Goal: Transaction & Acquisition: Book appointment/travel/reservation

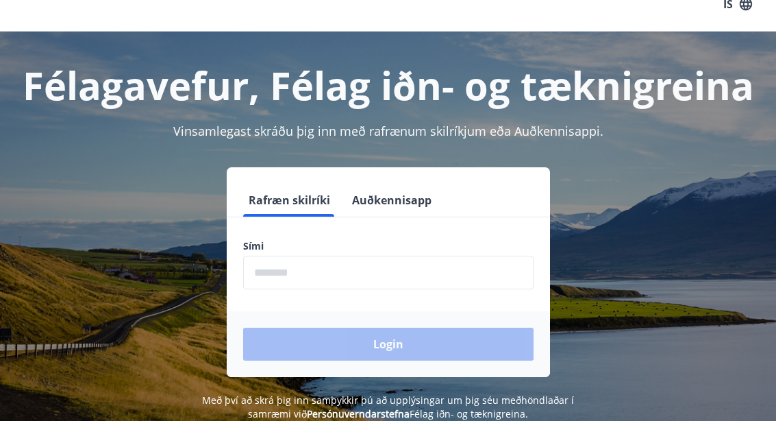
scroll to position [23, 0]
click at [308, 279] on input "phone" at bounding box center [388, 273] width 290 height 34
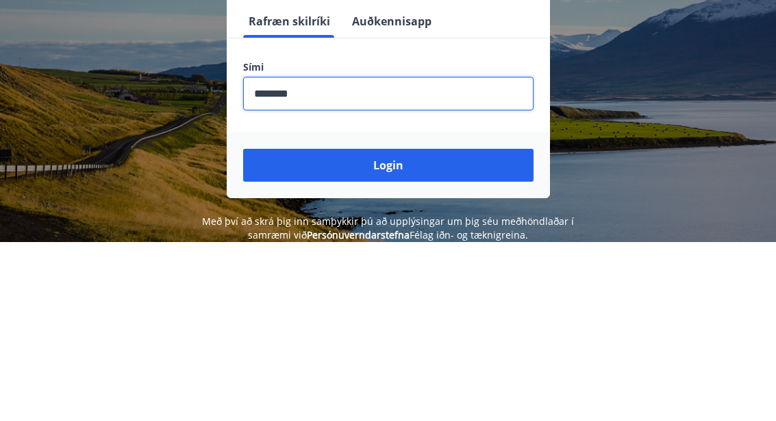
type input "********"
click at [417, 327] on button "Login" at bounding box center [388, 343] width 290 height 33
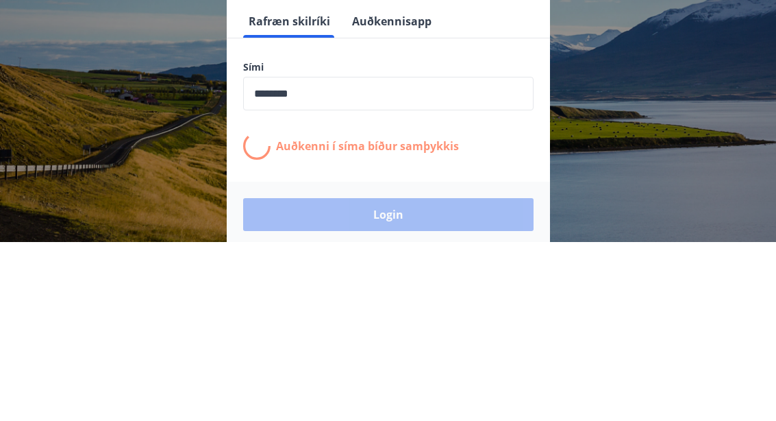
scroll to position [170, 0]
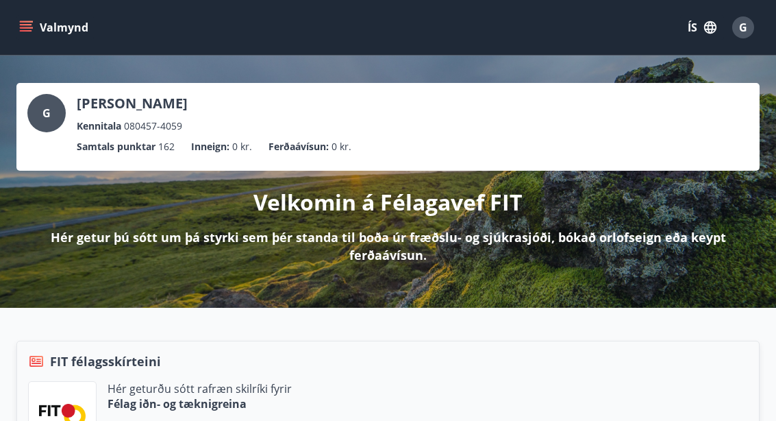
click at [73, 29] on button "Valmynd" at bounding box center [54, 27] width 77 height 25
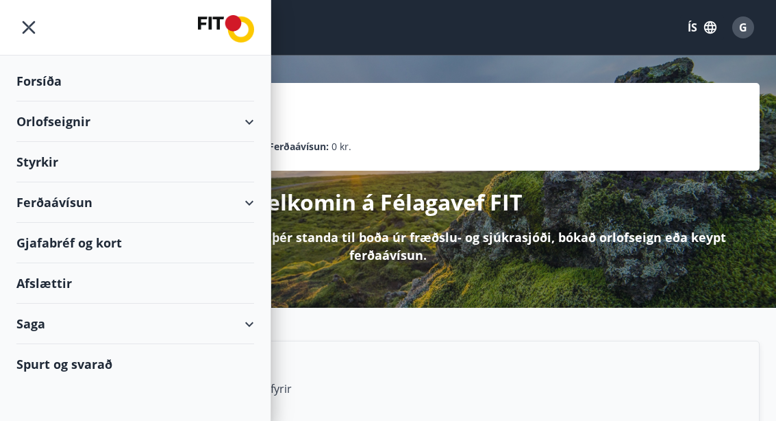
click at [113, 124] on div "Orlofseignir" at bounding box center [135, 121] width 238 height 40
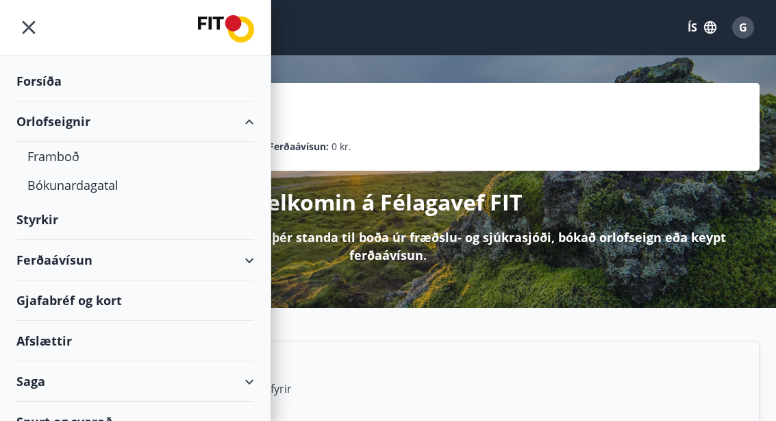
click at [109, 188] on div "Bókunardagatal" at bounding box center [135, 185] width 216 height 29
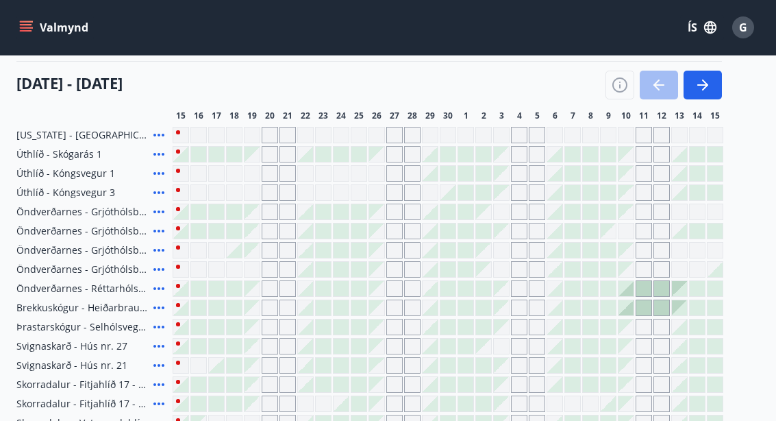
scroll to position [156, 0]
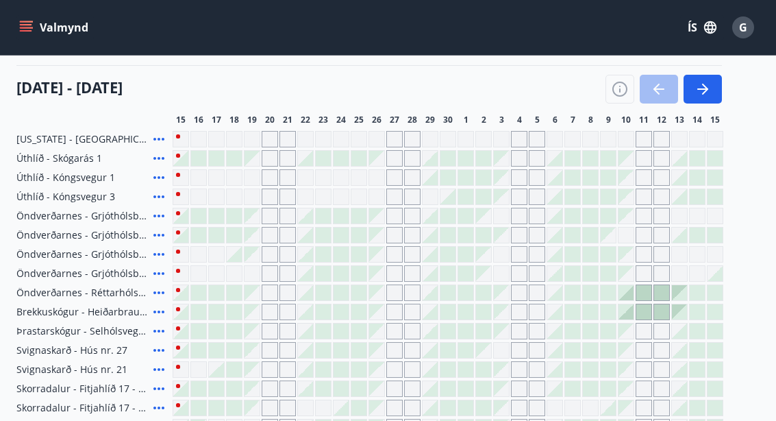
click at [116, 420] on div "Skorradalur - Vatnsendahlíð 40" at bounding box center [91, 427] width 151 height 16
click at [145, 420] on span "Skorradalur - Vatnsendahlíð 40" at bounding box center [82, 427] width 132 height 14
click at [708, 92] on icon "button" at bounding box center [703, 89] width 16 height 16
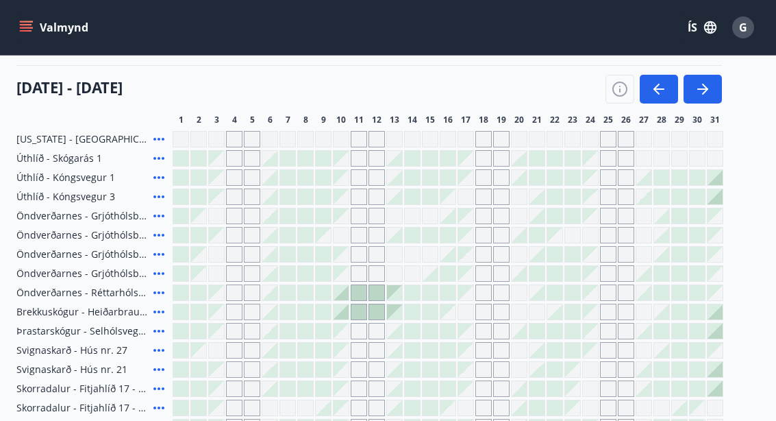
click at [707, 87] on icon "button" at bounding box center [703, 89] width 16 height 16
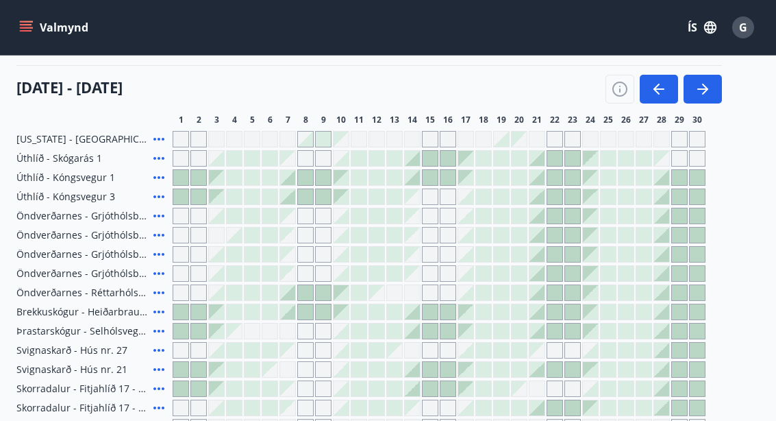
click at [711, 86] on button "button" at bounding box center [703, 89] width 38 height 29
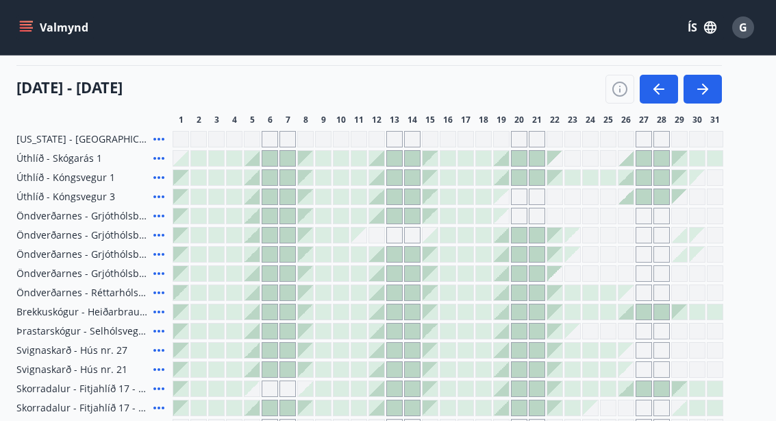
click at [713, 94] on button "button" at bounding box center [703, 89] width 38 height 29
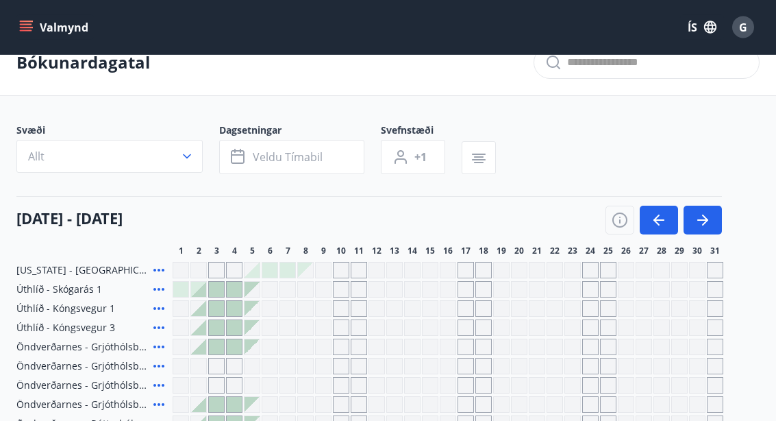
scroll to position [0, 0]
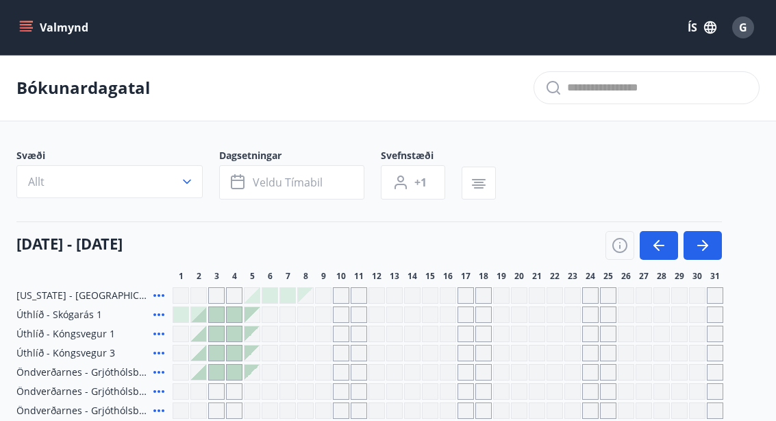
click at [66, 28] on button "Valmynd" at bounding box center [54, 27] width 77 height 25
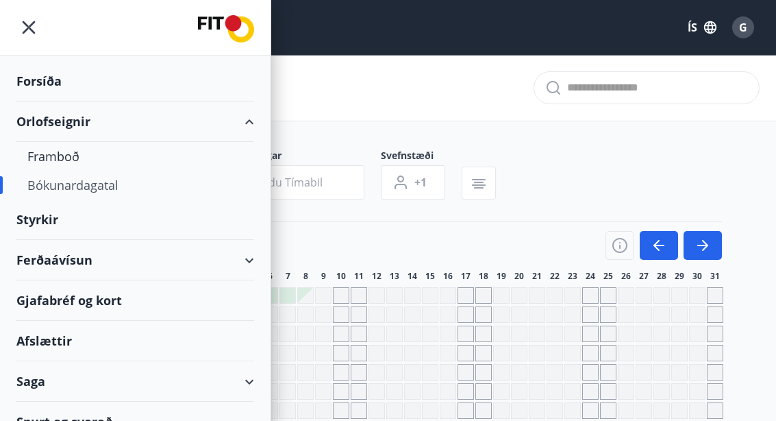
click at [74, 160] on div "Framboð" at bounding box center [135, 156] width 216 height 29
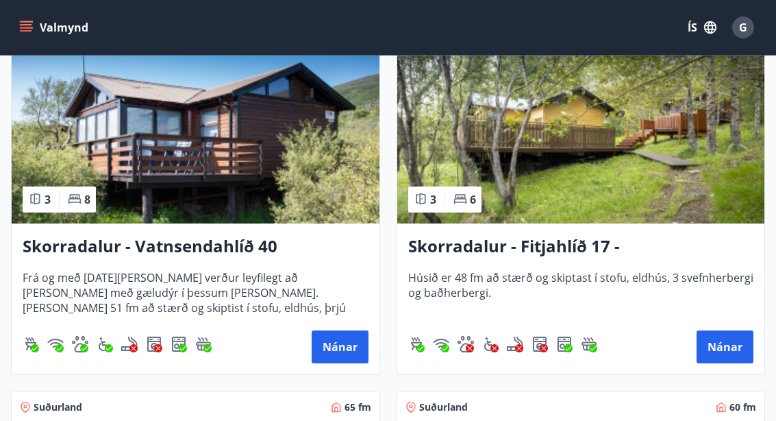
scroll to position [2511, 0]
click at [340, 349] on button "Nánar" at bounding box center [340, 346] width 57 height 33
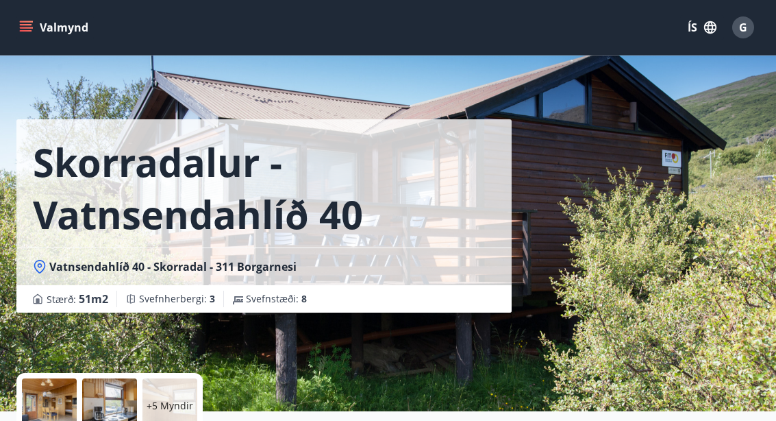
click at [82, 34] on button "Valmynd" at bounding box center [54, 27] width 77 height 25
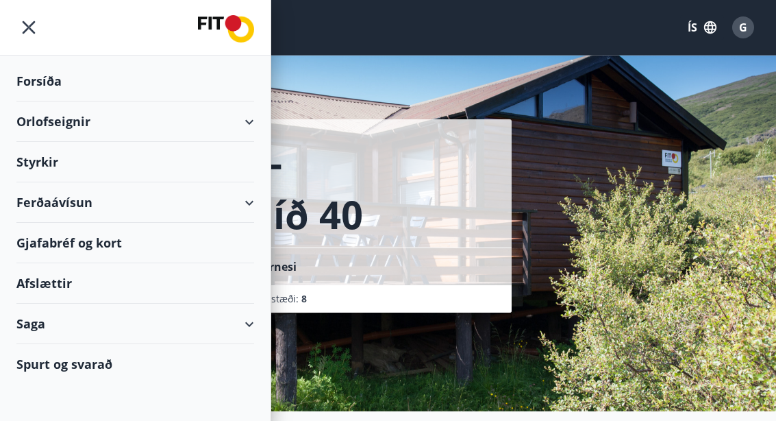
click at [224, 120] on div "Orlofseignir" at bounding box center [135, 121] width 238 height 40
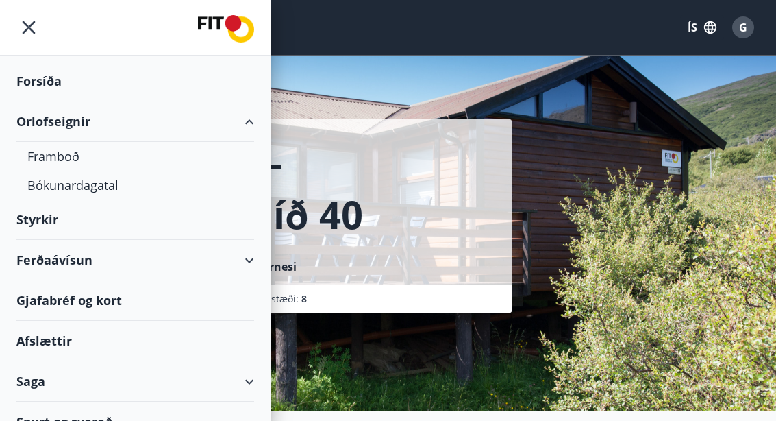
click at [76, 156] on div "Framboð" at bounding box center [135, 156] width 216 height 29
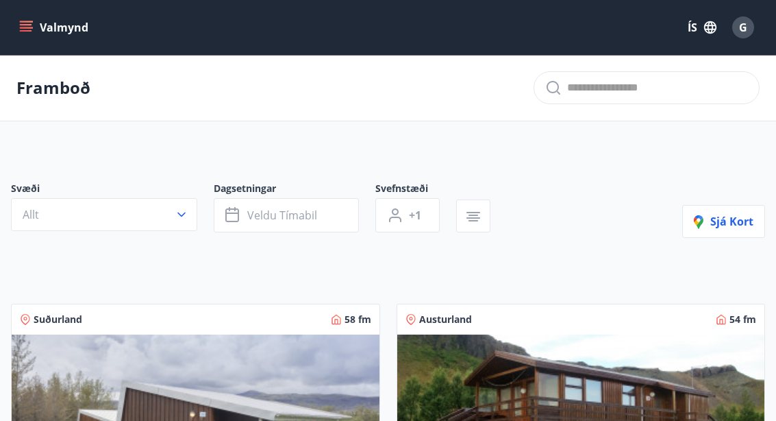
click at [175, 215] on icon "button" at bounding box center [182, 215] width 14 height 14
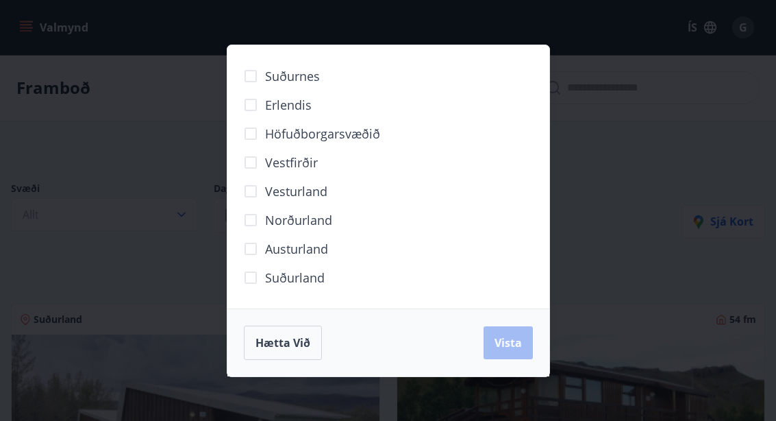
click at [321, 196] on span "Vesturland" at bounding box center [296, 191] width 62 height 18
click at [510, 349] on span "Vista" at bounding box center [508, 342] width 27 height 15
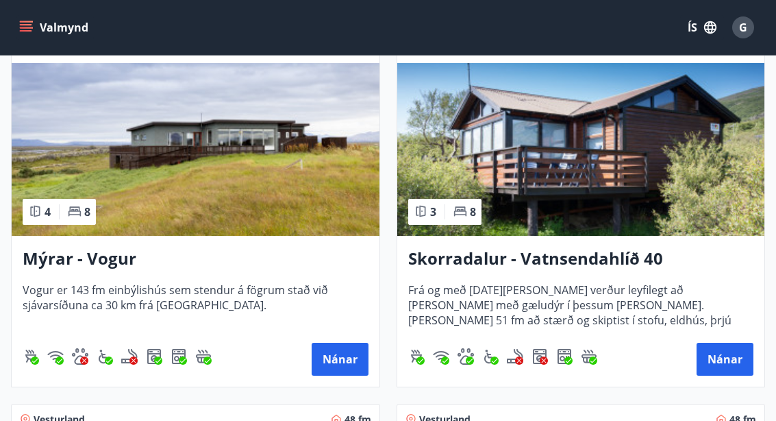
scroll to position [1046, 0]
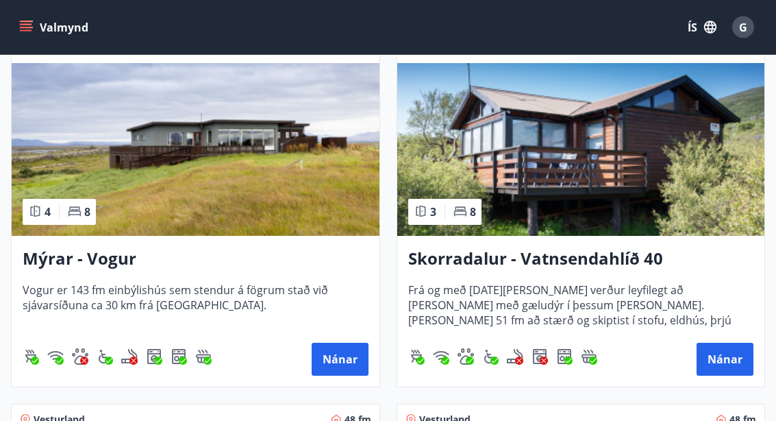
click at [725, 367] on button "Nánar" at bounding box center [725, 359] width 57 height 33
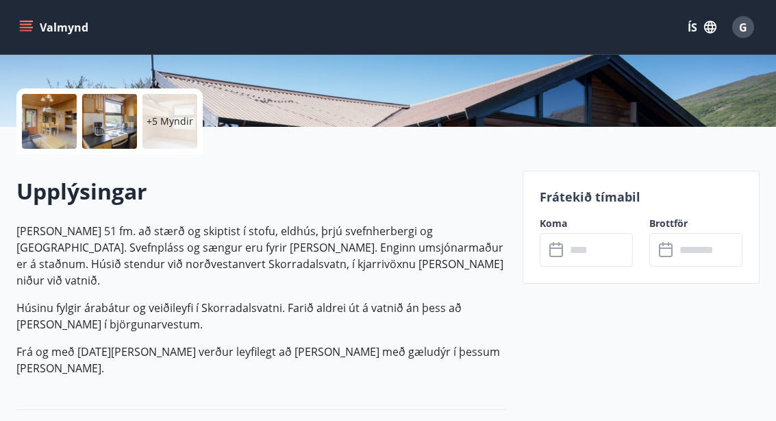
scroll to position [295, 0]
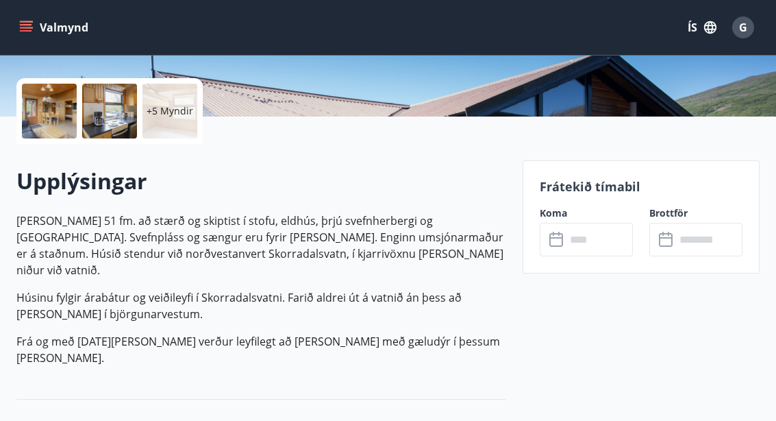
click at [186, 114] on p "+5 Myndir" at bounding box center [170, 111] width 47 height 14
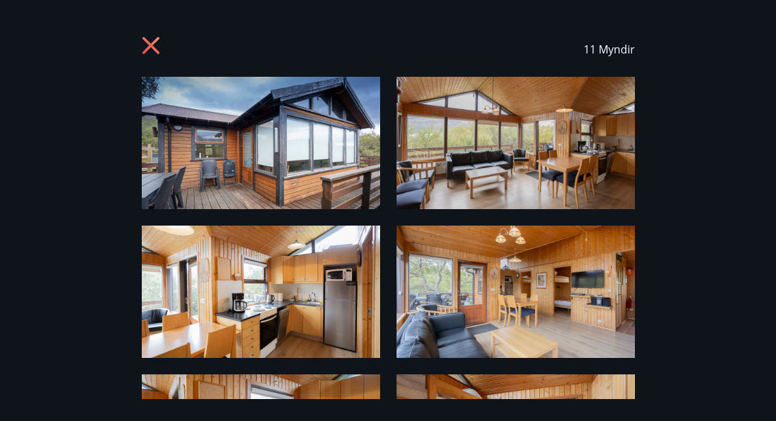
click at [325, 153] on img at bounding box center [261, 143] width 238 height 132
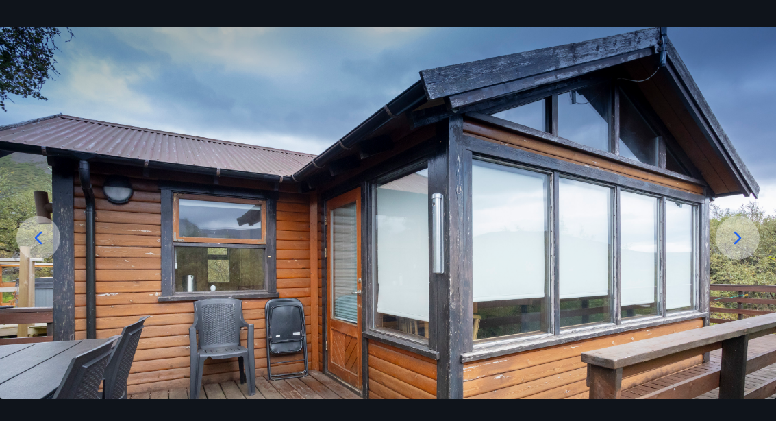
scroll to position [49, 0]
click at [766, 272] on img at bounding box center [388, 242] width 776 height 431
click at [735, 245] on icon at bounding box center [738, 238] width 8 height 13
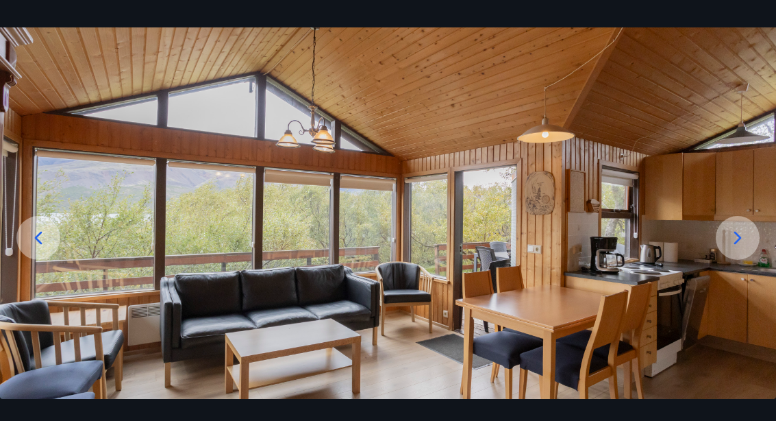
click at [725, 260] on div at bounding box center [738, 238] width 44 height 44
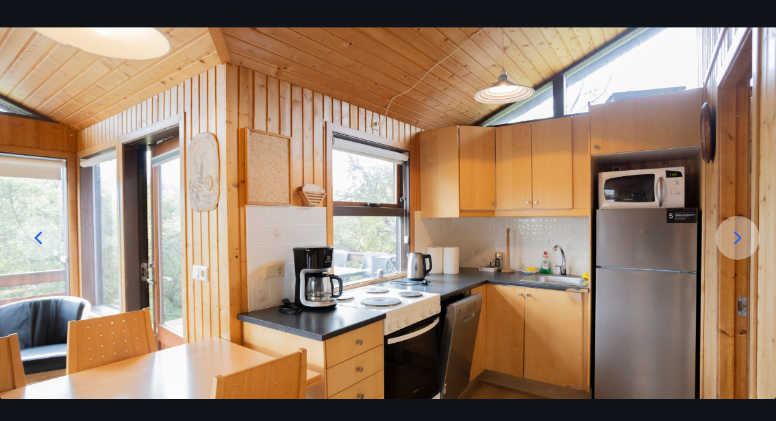
click at [739, 249] on icon at bounding box center [738, 238] width 22 height 22
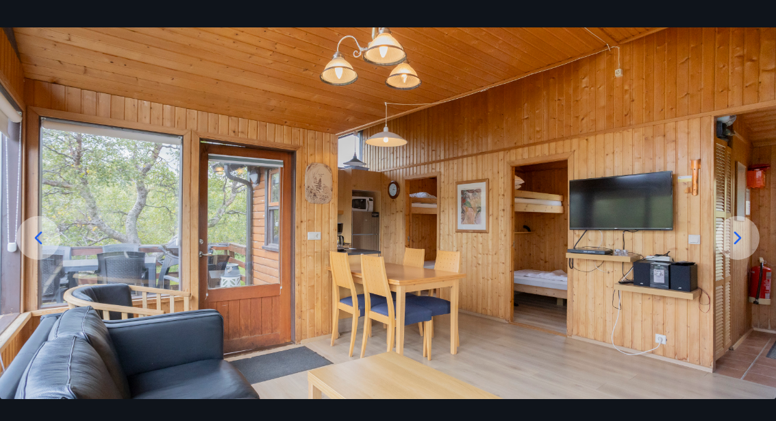
click at [736, 249] on icon at bounding box center [738, 238] width 22 height 22
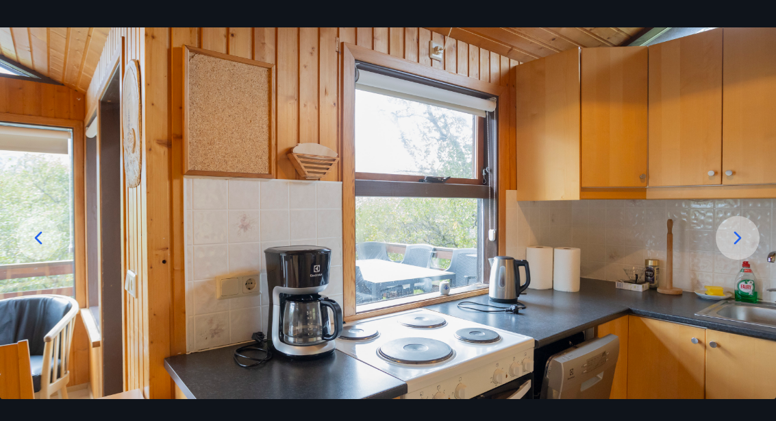
click at [741, 249] on icon at bounding box center [738, 238] width 22 height 22
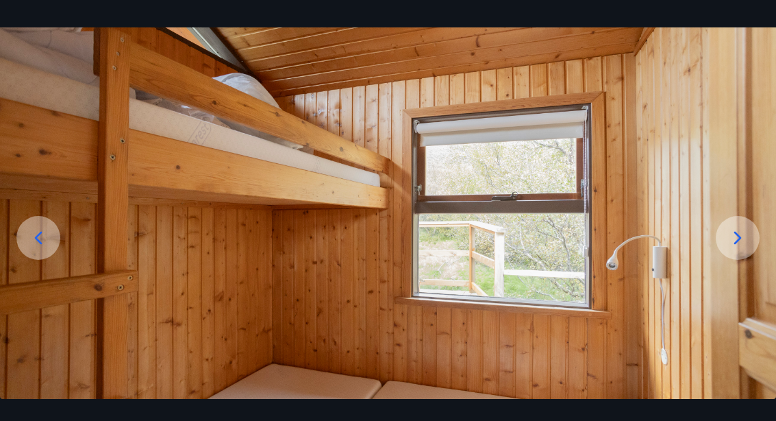
click at [736, 260] on div at bounding box center [738, 238] width 44 height 44
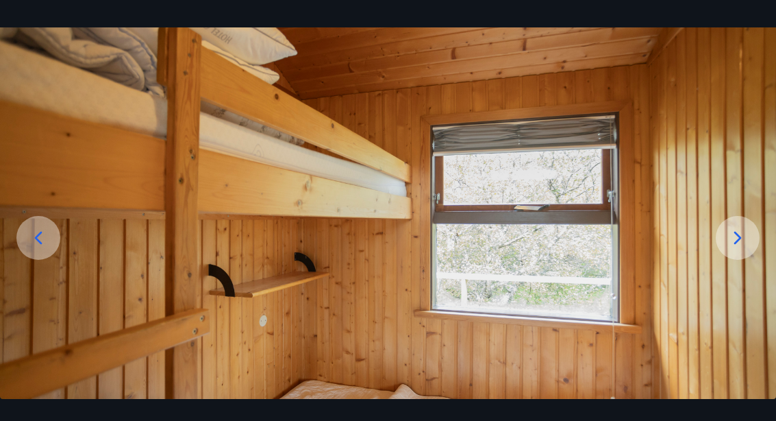
click at [735, 249] on icon at bounding box center [738, 238] width 22 height 22
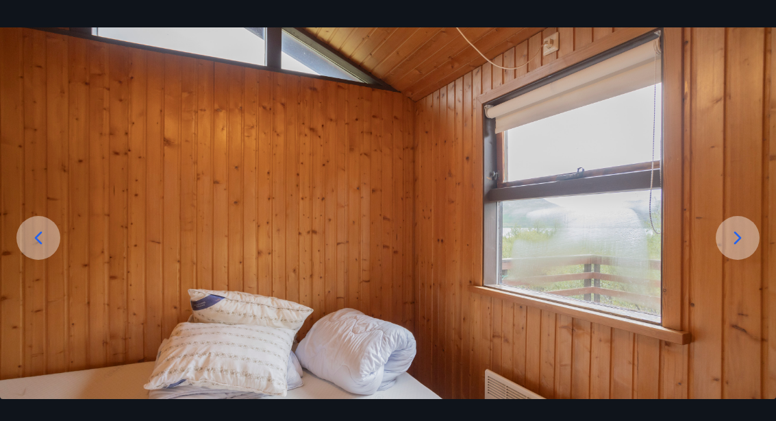
click at [739, 249] on icon at bounding box center [738, 238] width 22 height 22
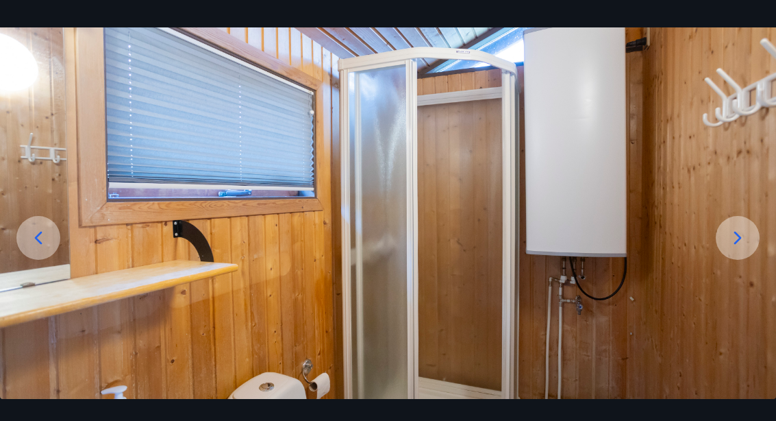
click at [737, 249] on icon at bounding box center [738, 238] width 22 height 22
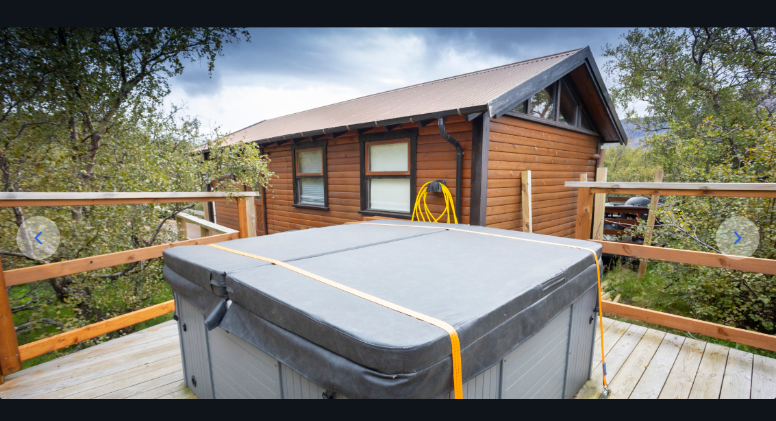
click at [734, 245] on icon at bounding box center [738, 238] width 8 height 13
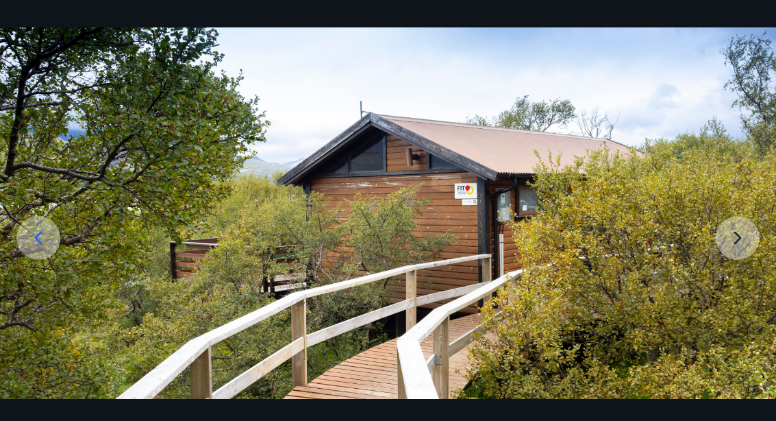
click at [732, 280] on img at bounding box center [388, 245] width 776 height 436
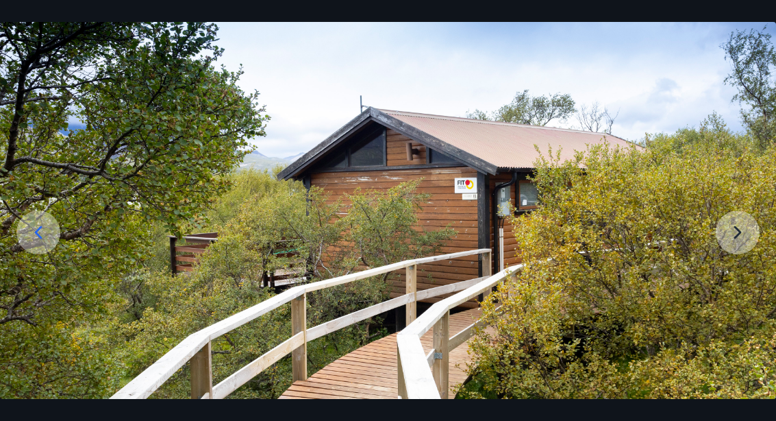
click at [736, 266] on img at bounding box center [388, 240] width 776 height 436
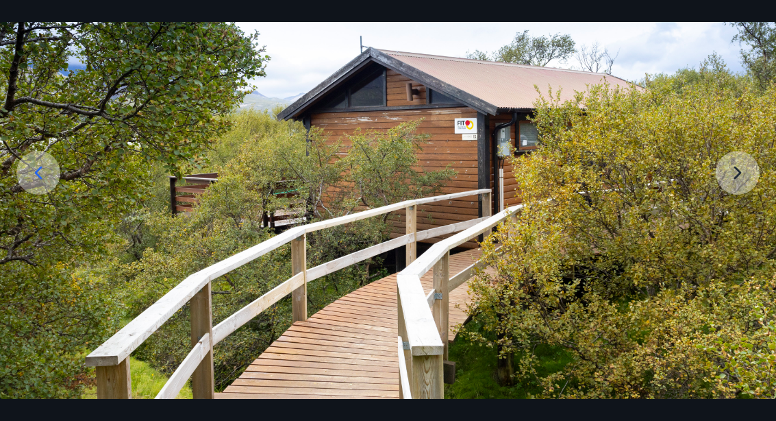
scroll to position [114, 0]
click at [46, 184] on icon at bounding box center [38, 173] width 22 height 22
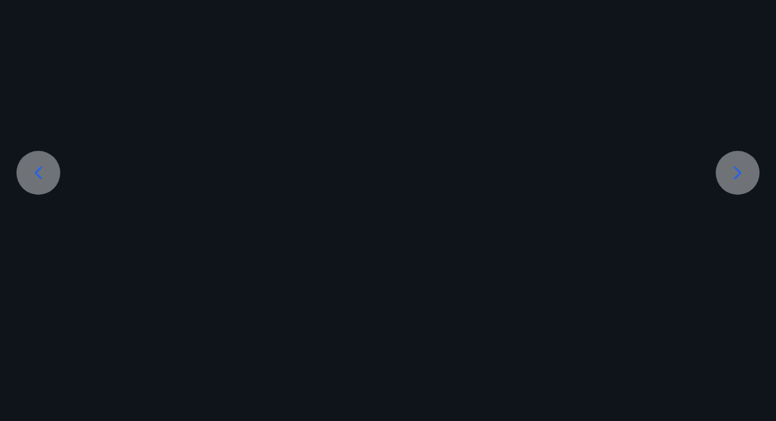
scroll to position [109, 0]
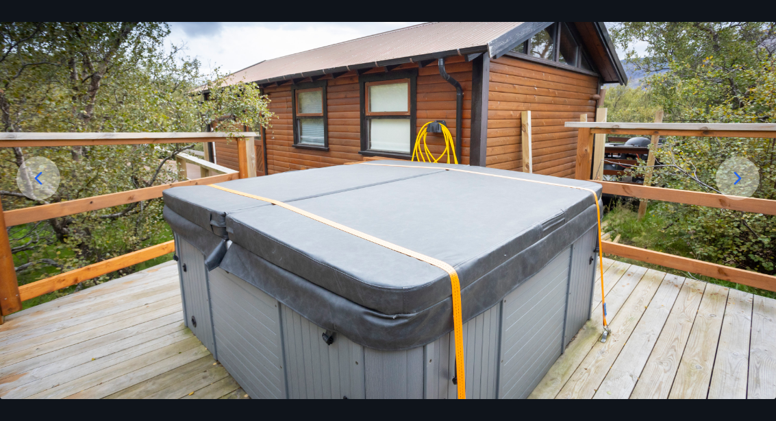
click at [49, 200] on div at bounding box center [38, 178] width 44 height 44
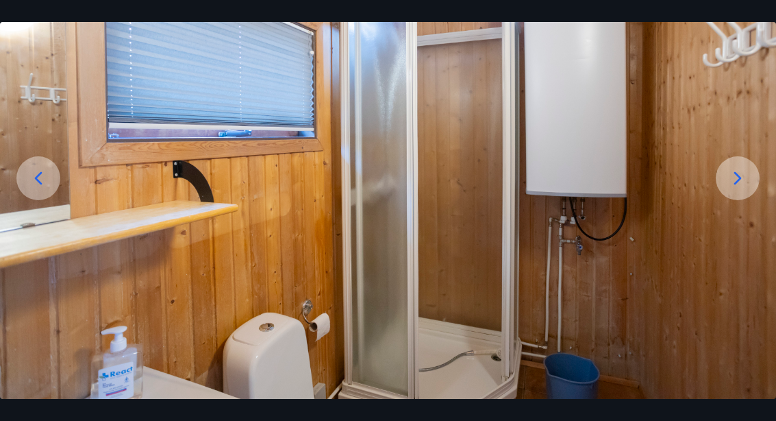
click at [52, 200] on div at bounding box center [38, 178] width 44 height 44
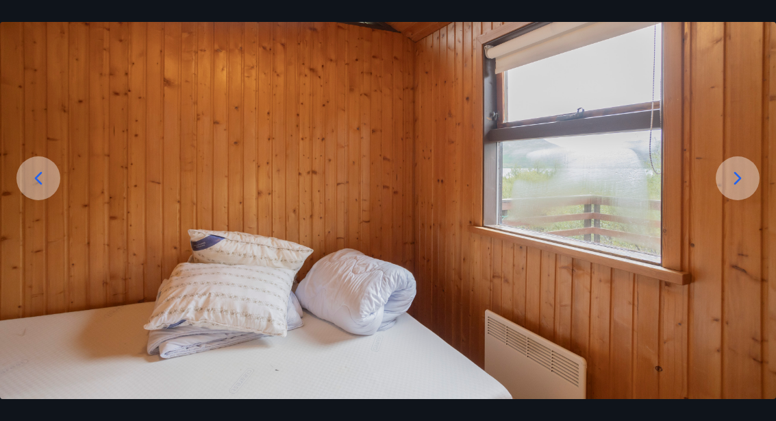
click at [51, 200] on div at bounding box center [38, 178] width 44 height 44
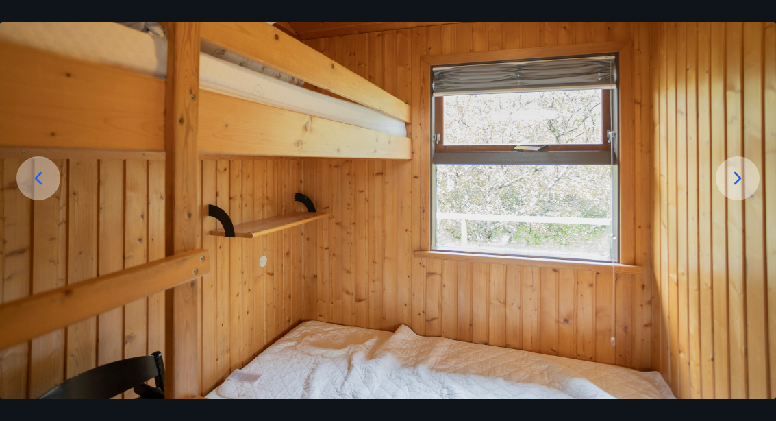
click at [47, 200] on div at bounding box center [38, 178] width 44 height 44
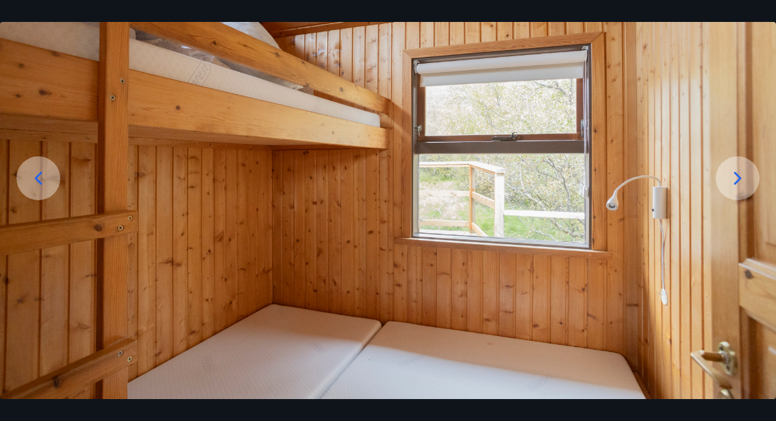
click at [48, 200] on div at bounding box center [38, 178] width 44 height 44
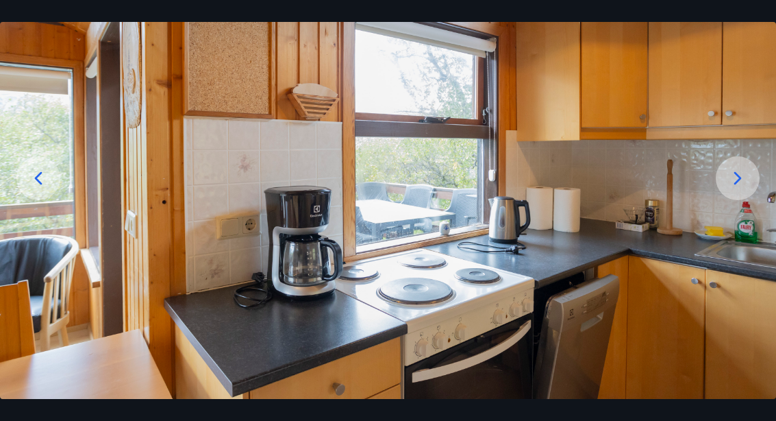
click at [49, 200] on div at bounding box center [38, 178] width 44 height 44
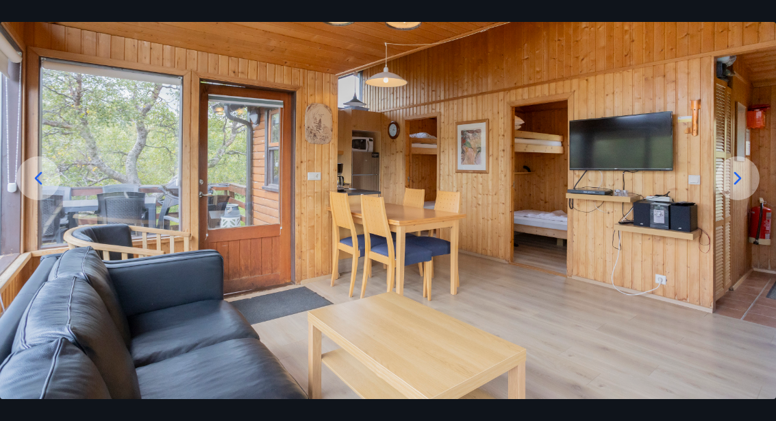
click at [47, 189] on icon at bounding box center [38, 178] width 22 height 22
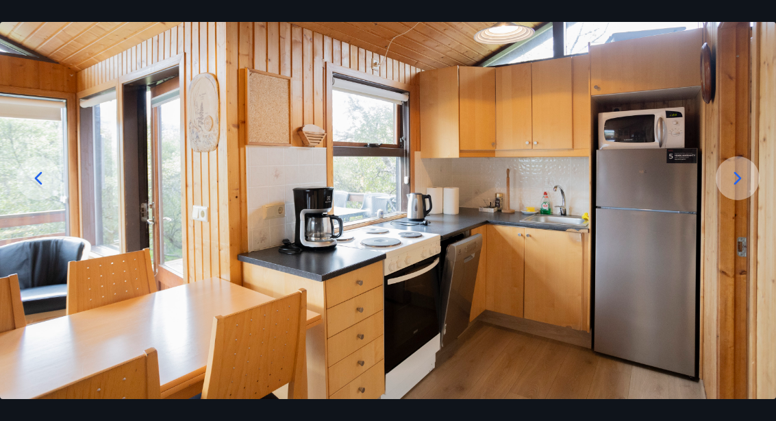
click at [48, 200] on div at bounding box center [38, 178] width 44 height 44
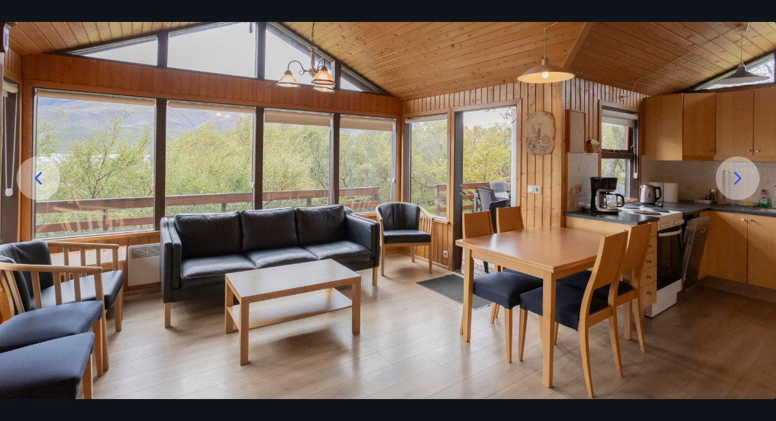
click at [51, 200] on div at bounding box center [38, 178] width 44 height 44
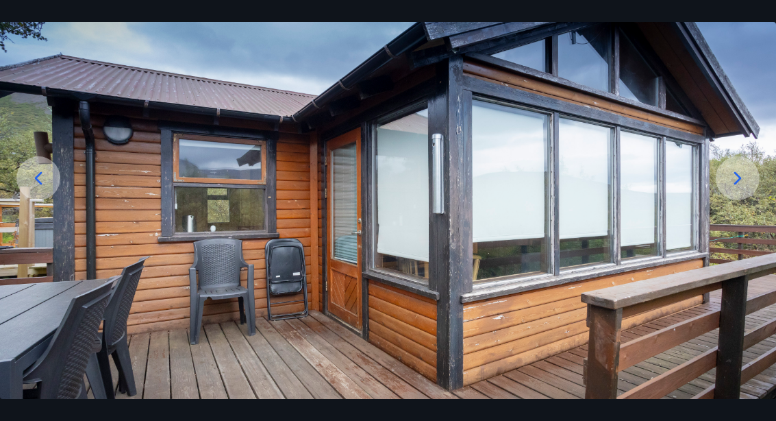
click at [48, 189] on icon at bounding box center [38, 178] width 22 height 22
click at [50, 200] on div at bounding box center [38, 178] width 44 height 44
click at [534, 277] on img at bounding box center [388, 183] width 776 height 431
click at [544, 262] on img at bounding box center [388, 183] width 776 height 431
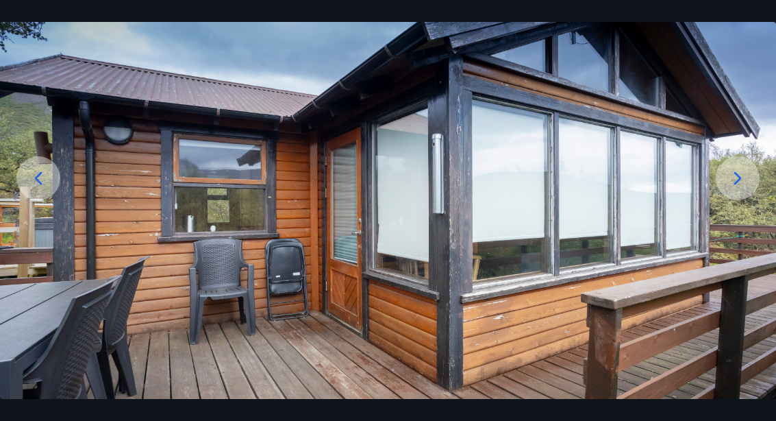
click at [550, 254] on img at bounding box center [388, 183] width 776 height 431
click at [745, 189] on icon at bounding box center [738, 178] width 22 height 22
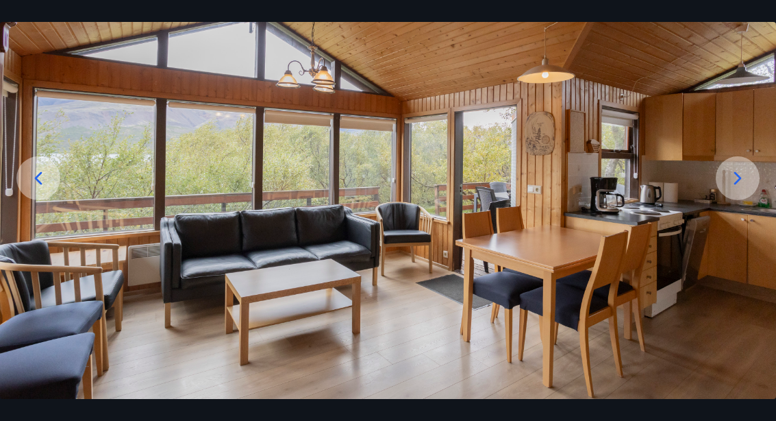
scroll to position [108, 0]
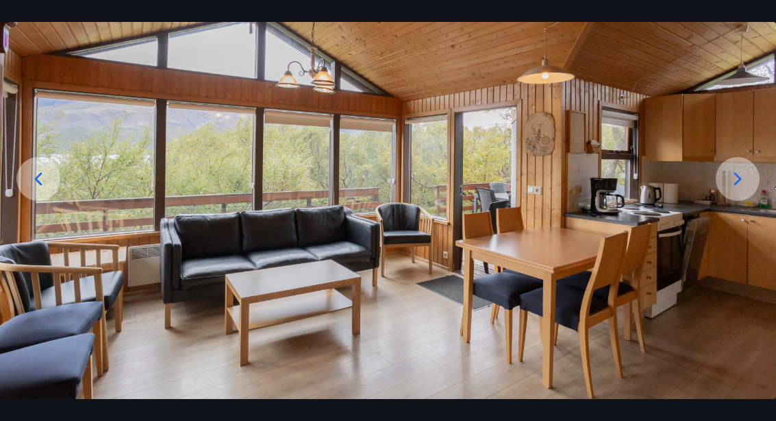
click at [37, 201] on div at bounding box center [38, 179] width 44 height 44
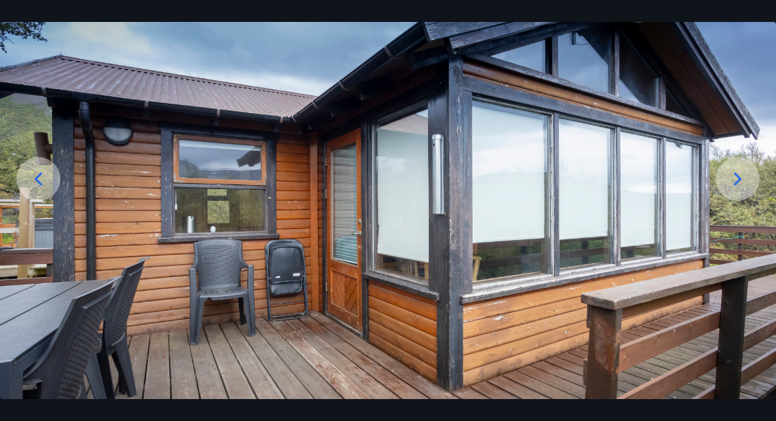
click at [45, 201] on div at bounding box center [38, 179] width 44 height 44
click at [52, 201] on div at bounding box center [38, 179] width 44 height 44
click at [35, 201] on div at bounding box center [38, 179] width 44 height 44
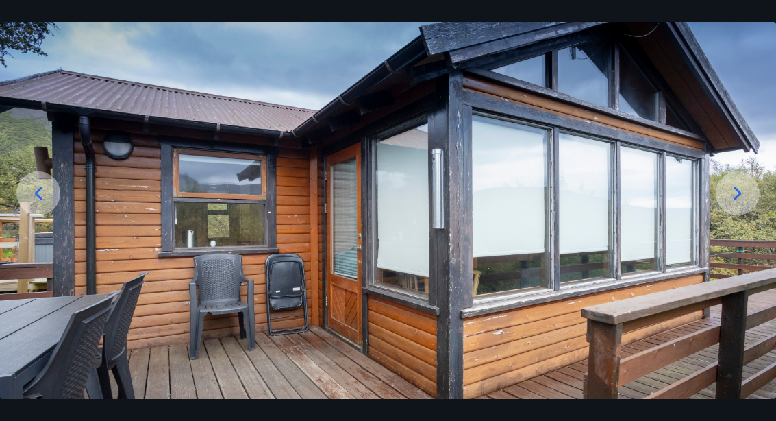
scroll to position [91, 0]
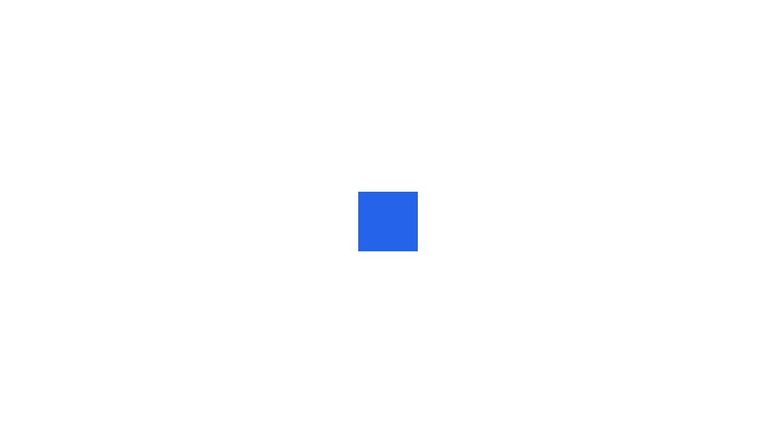
click at [469, 142] on div at bounding box center [388, 221] width 776 height 443
click at [415, 221] on div at bounding box center [408, 221] width 24 height 0
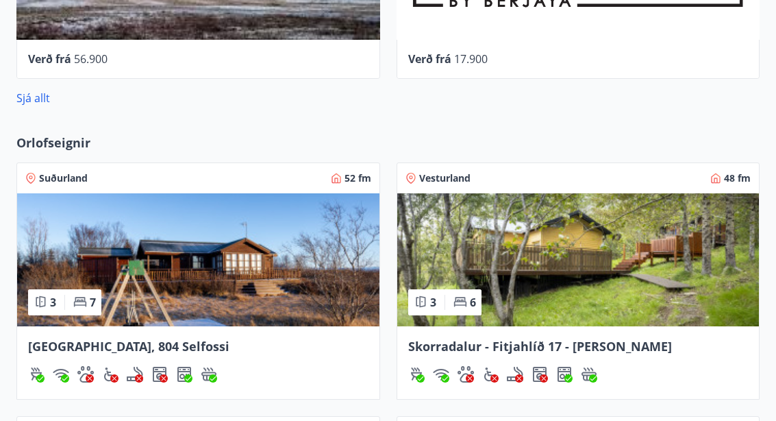
scroll to position [1026, 0]
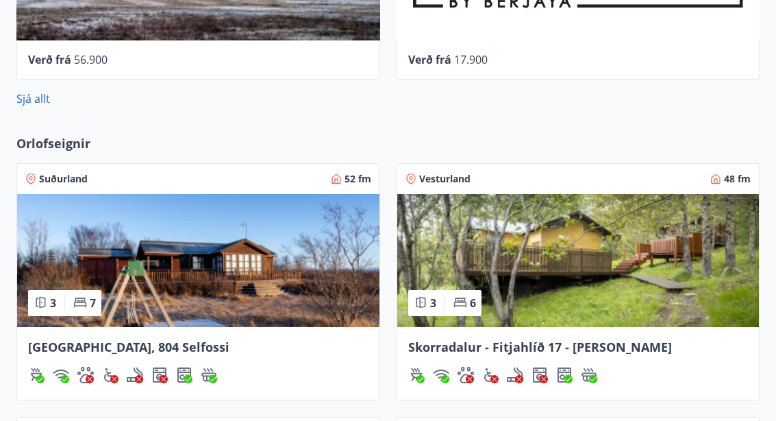
click at [672, 285] on img at bounding box center [578, 260] width 362 height 133
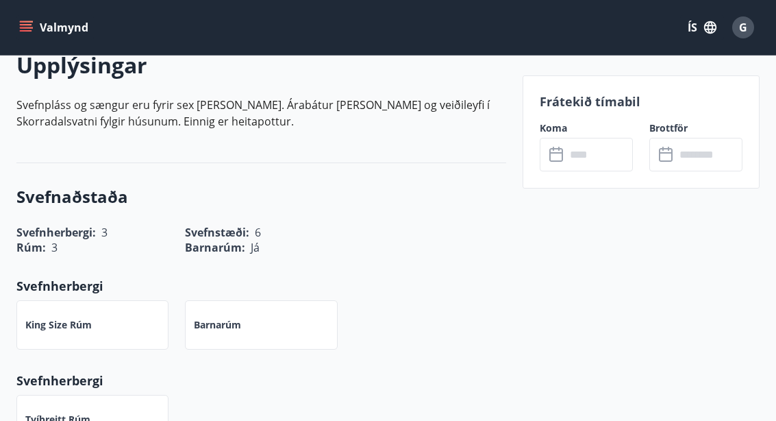
scroll to position [405, 0]
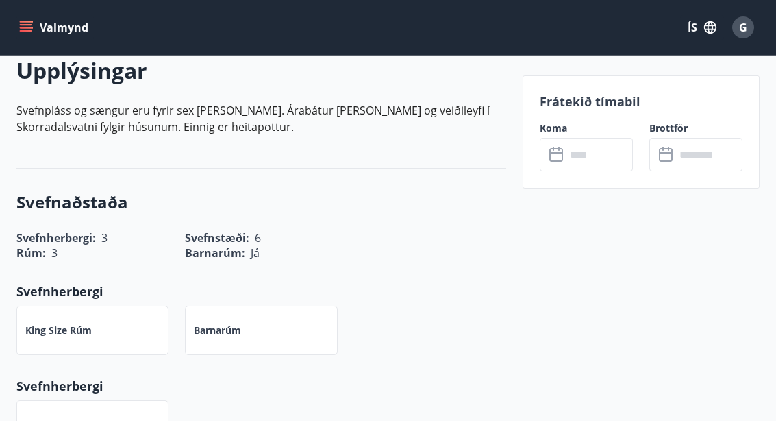
click at [66, 32] on button "Valmynd" at bounding box center [54, 27] width 77 height 25
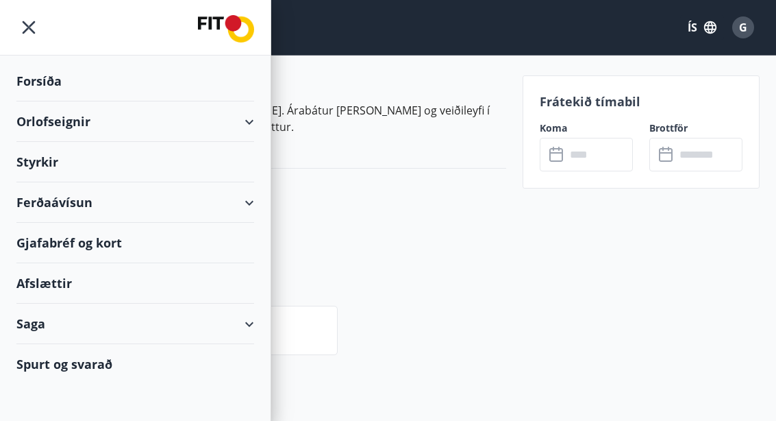
click at [88, 132] on div "Orlofseignir" at bounding box center [135, 121] width 238 height 40
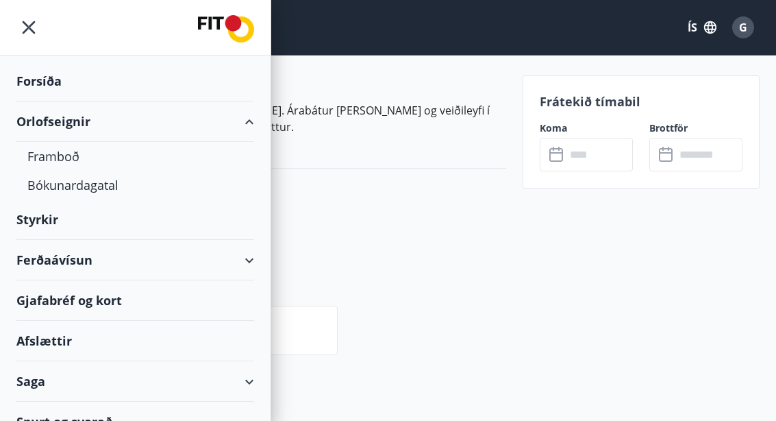
click at [74, 160] on div "Framboð" at bounding box center [135, 156] width 216 height 29
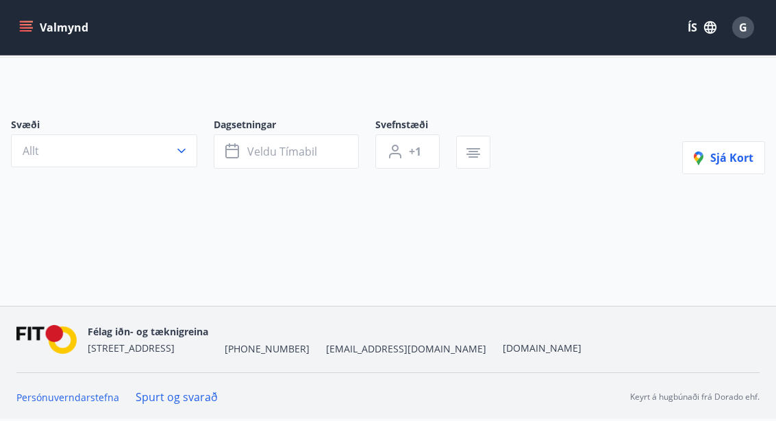
scroll to position [60, 0]
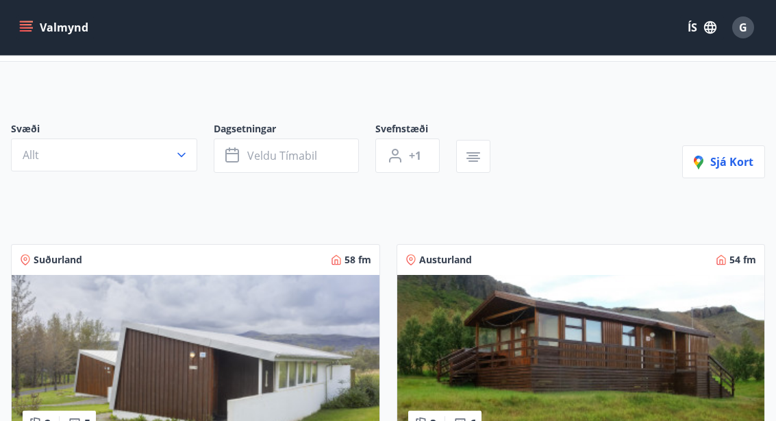
click at [190, 154] on button "Allt" at bounding box center [104, 154] width 186 height 33
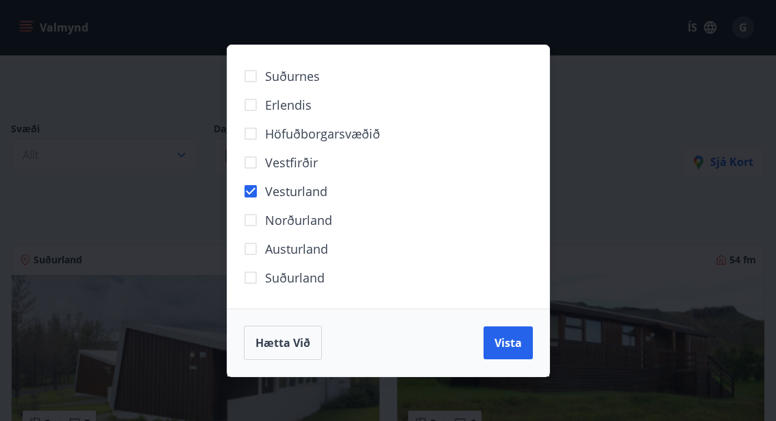
click at [510, 349] on span "Vista" at bounding box center [508, 342] width 27 height 15
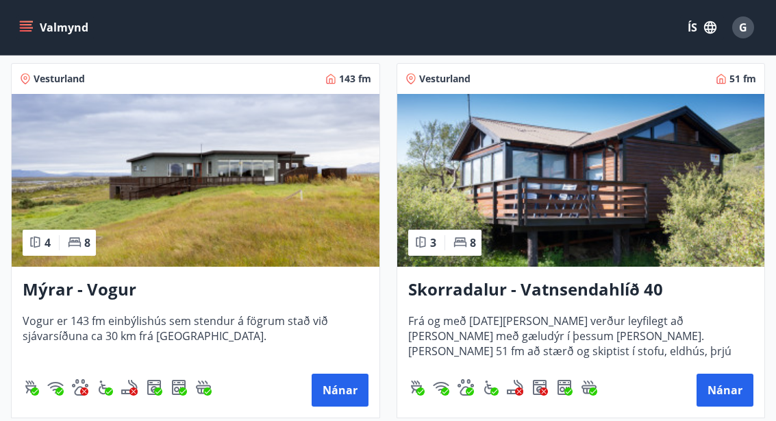
scroll to position [1018, 0]
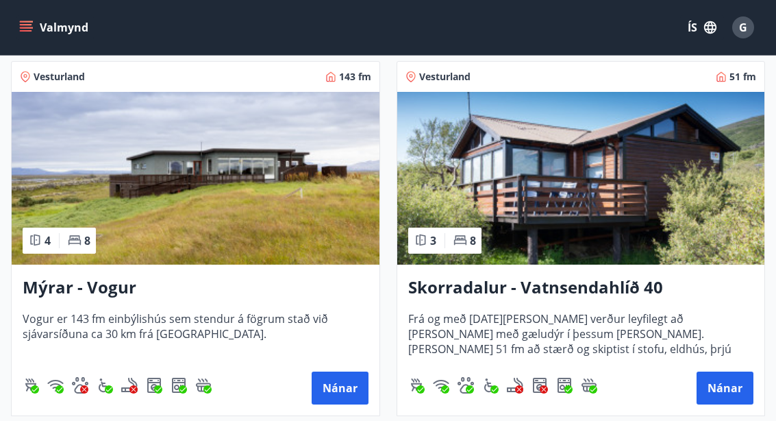
click at [734, 388] on button "Nánar" at bounding box center [725, 387] width 57 height 33
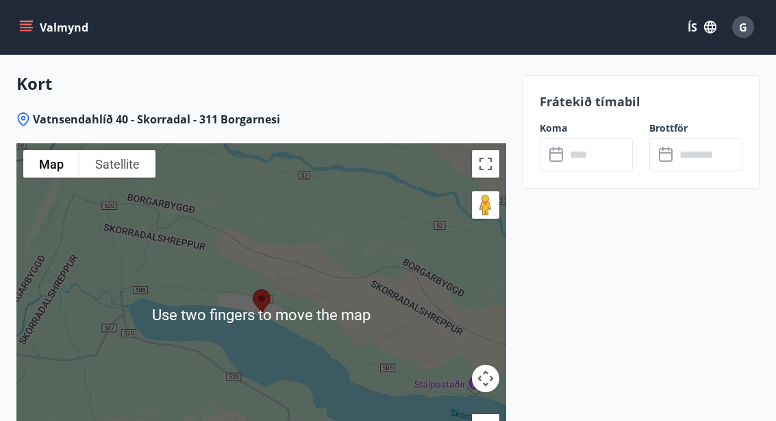
scroll to position [1914, 0]
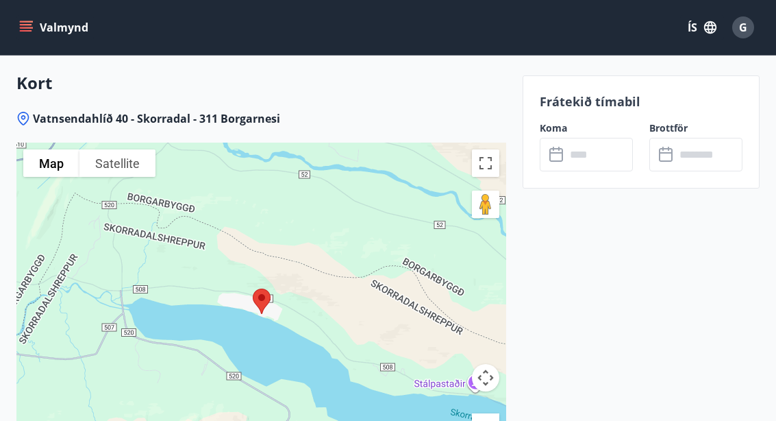
click at [601, 156] on input "text" at bounding box center [599, 155] width 67 height 34
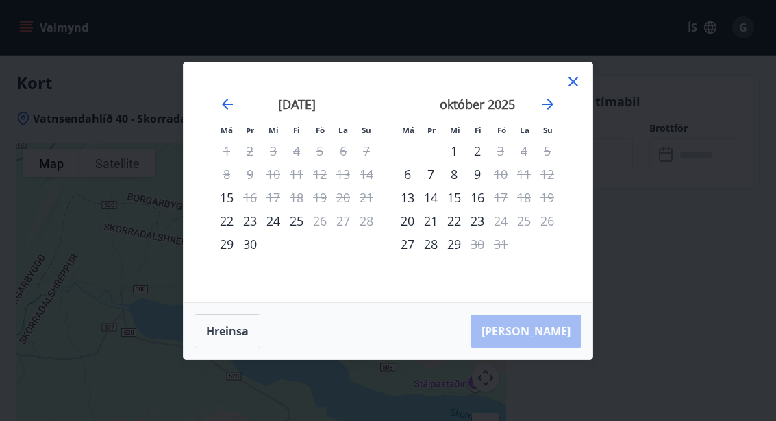
click at [554, 112] on icon "Move forward to switch to the next month." at bounding box center [548, 104] width 16 height 16
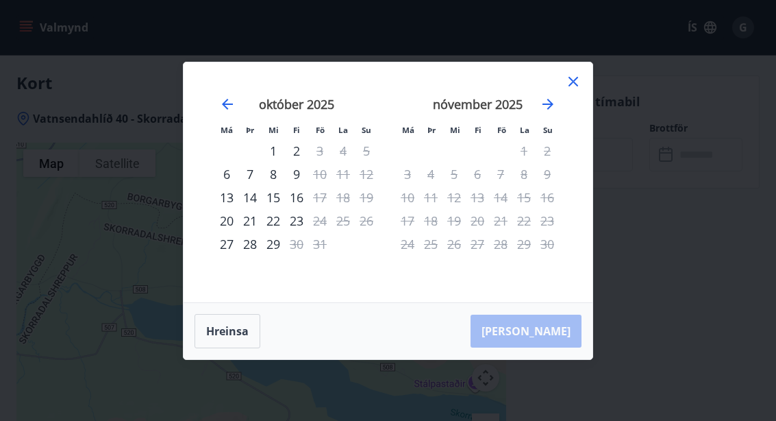
click at [554, 112] on icon "Move forward to switch to the next month." at bounding box center [548, 104] width 16 height 16
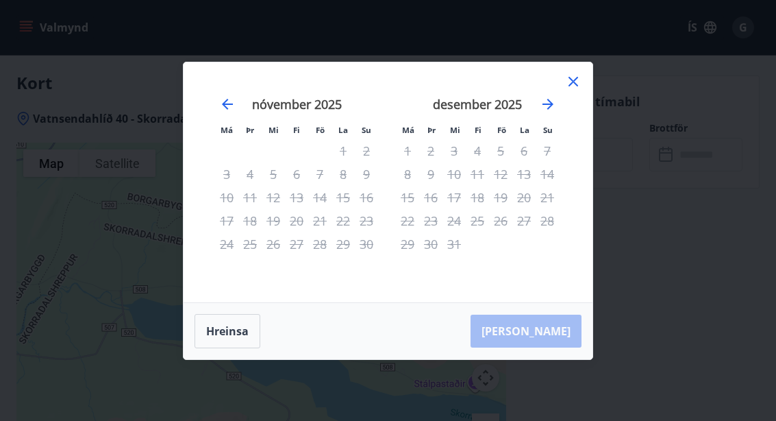
click at [555, 112] on icon "Move forward to switch to the next month." at bounding box center [548, 104] width 16 height 16
click at [554, 112] on icon "Move forward to switch to the next month." at bounding box center [548, 104] width 16 height 16
click at [556, 112] on icon "Move forward to switch to the next month." at bounding box center [548, 104] width 16 height 16
click at [554, 112] on icon "Move forward to switch to the next month." at bounding box center [548, 104] width 16 height 16
click at [556, 112] on icon "Move forward to switch to the next month." at bounding box center [548, 104] width 16 height 16
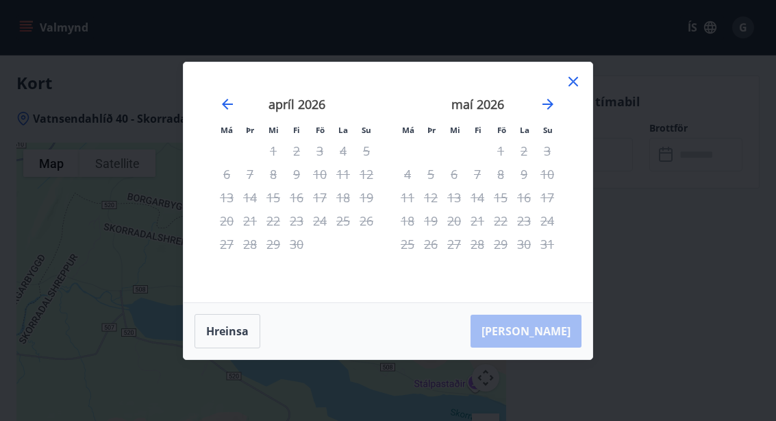
click at [556, 112] on icon "Move forward to switch to the next month." at bounding box center [548, 104] width 16 height 16
click at [572, 90] on icon at bounding box center [573, 81] width 16 height 16
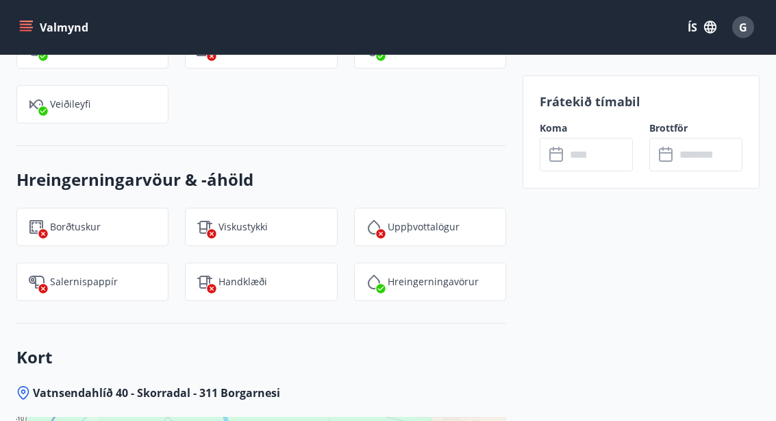
scroll to position [1602, 0]
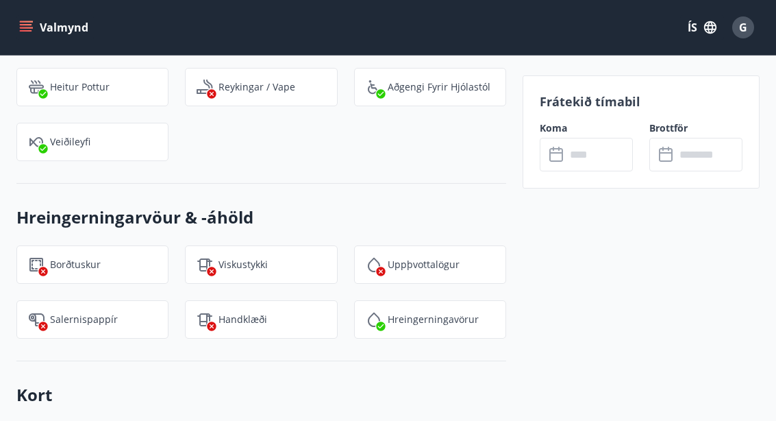
click at [37, 29] on button "Valmynd" at bounding box center [54, 27] width 77 height 25
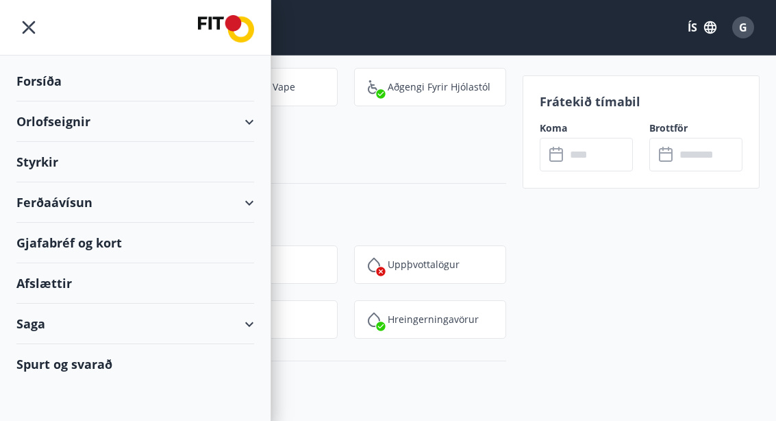
click at [86, 127] on div "Orlofseignir" at bounding box center [135, 121] width 238 height 40
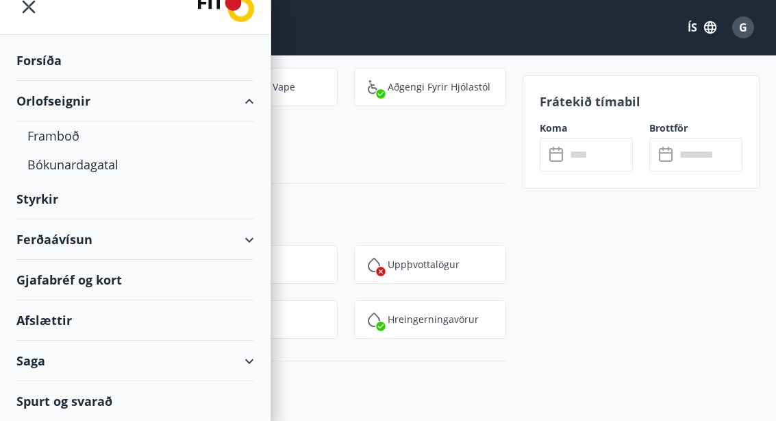
scroll to position [21, 0]
click at [57, 62] on div "Forsíða" at bounding box center [135, 60] width 238 height 40
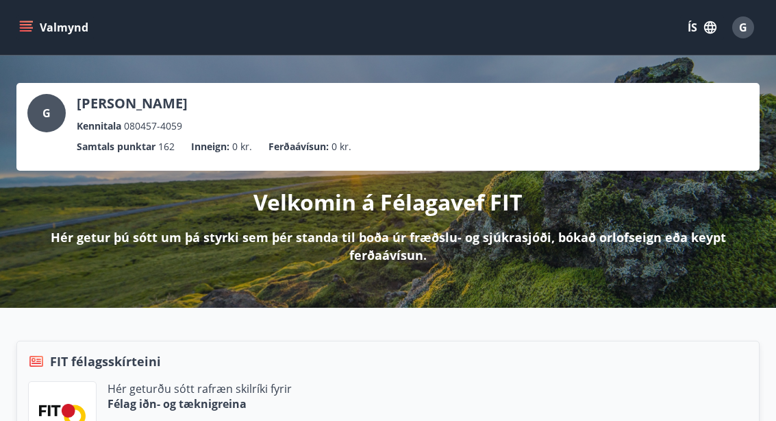
click at [38, 27] on button "Valmynd" at bounding box center [54, 27] width 77 height 25
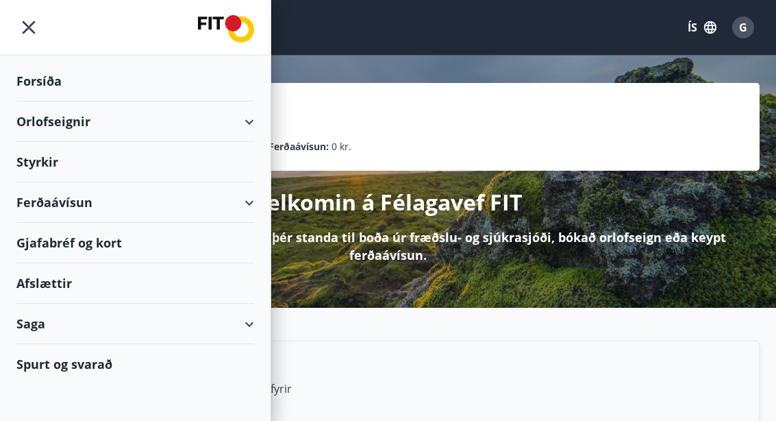
click at [59, 84] on div "Forsíða" at bounding box center [135, 81] width 238 height 40
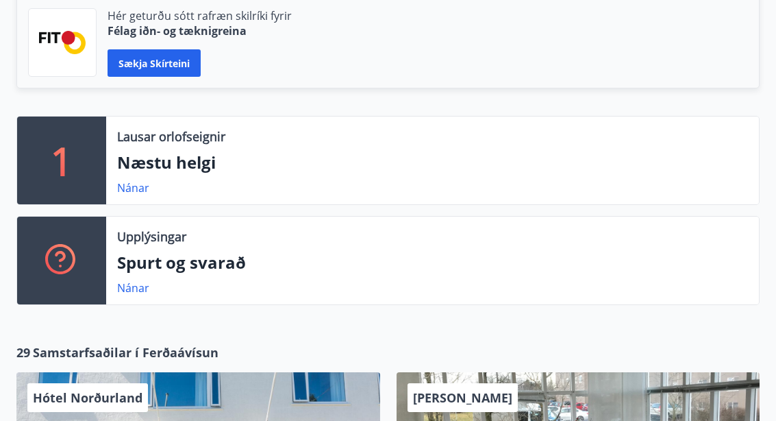
scroll to position [369, 0]
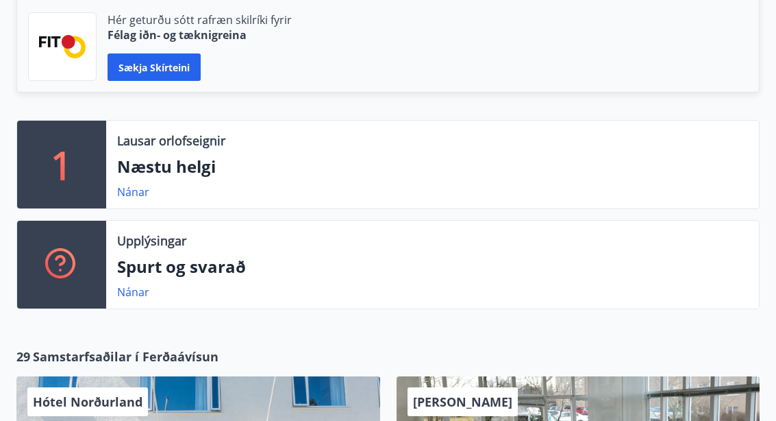
click at [138, 196] on link "Nánar" at bounding box center [133, 191] width 32 height 15
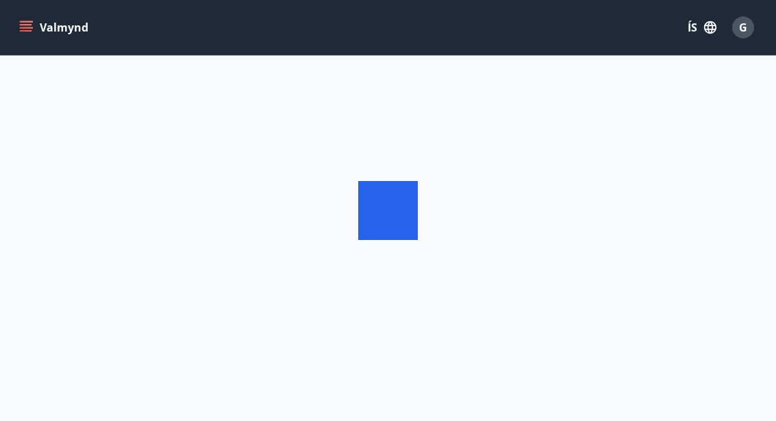
scroll to position [60, 0]
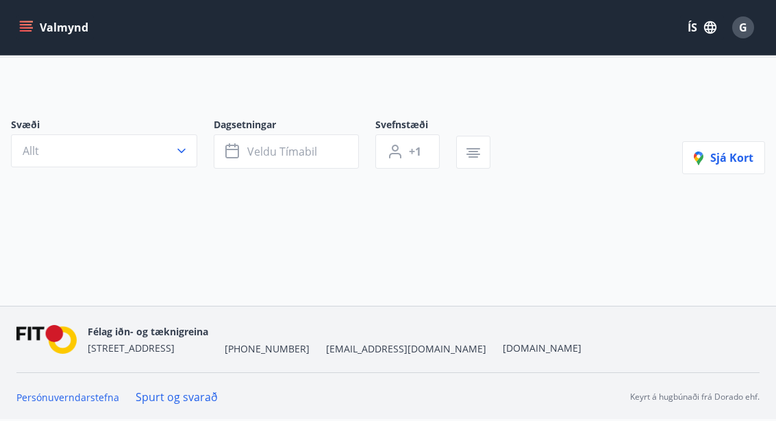
type input "*"
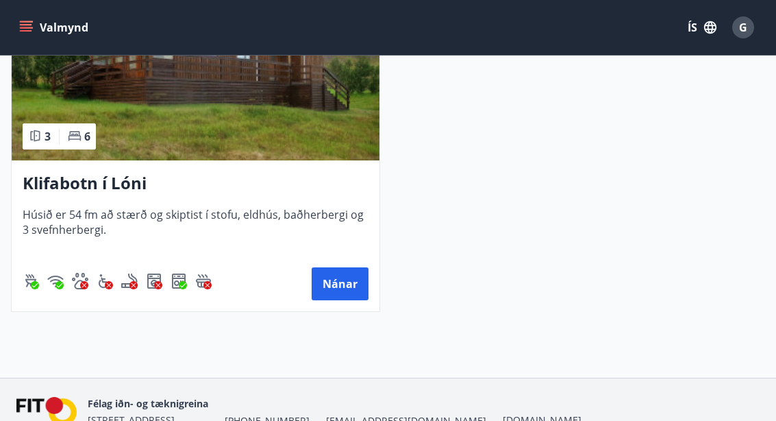
scroll to position [392, 0]
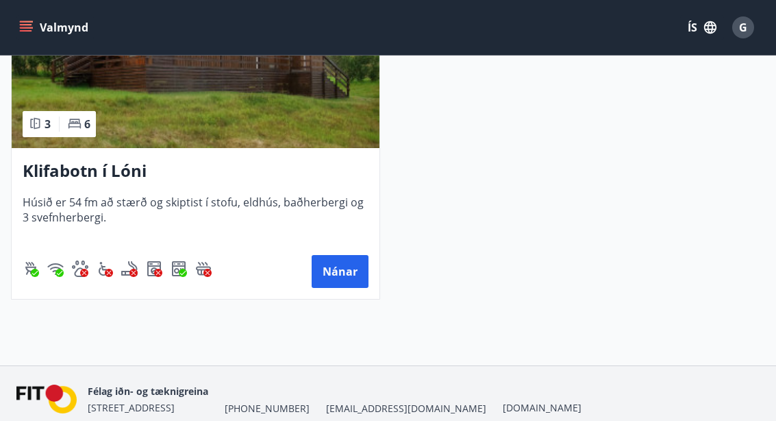
click at [325, 276] on button "Nánar" at bounding box center [340, 271] width 57 height 33
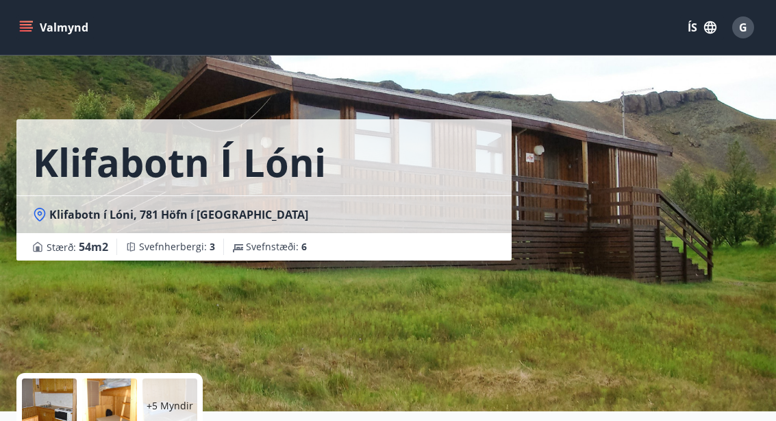
click at [66, 32] on button "Valmynd" at bounding box center [54, 27] width 77 height 25
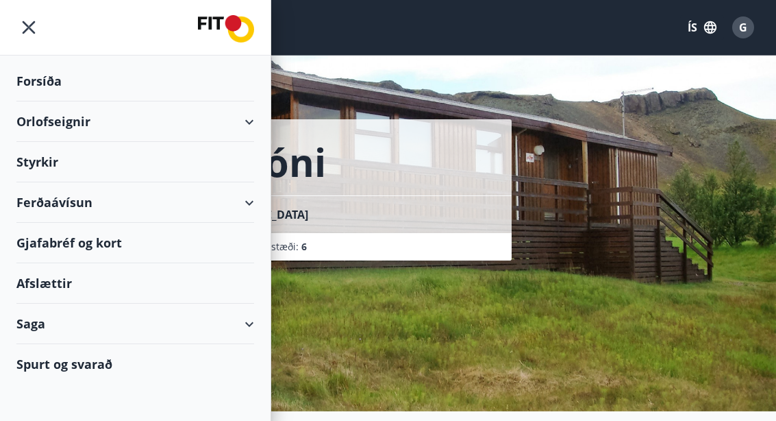
click at [237, 25] on img at bounding box center [226, 28] width 56 height 27
click at [231, 27] on img at bounding box center [226, 28] width 56 height 27
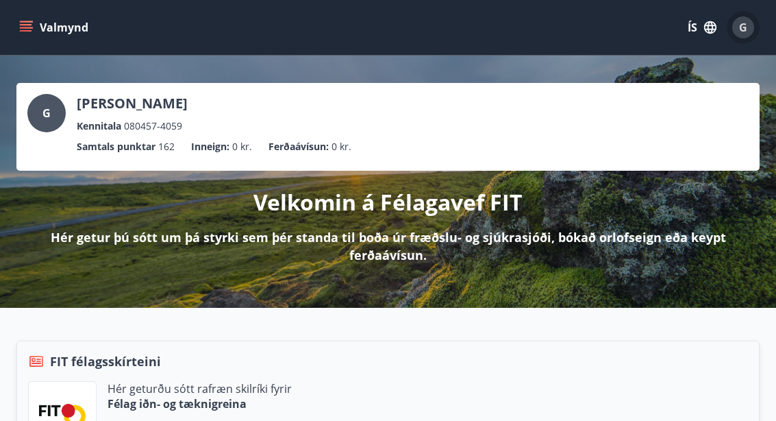
click at [749, 28] on div "G" at bounding box center [743, 27] width 22 height 22
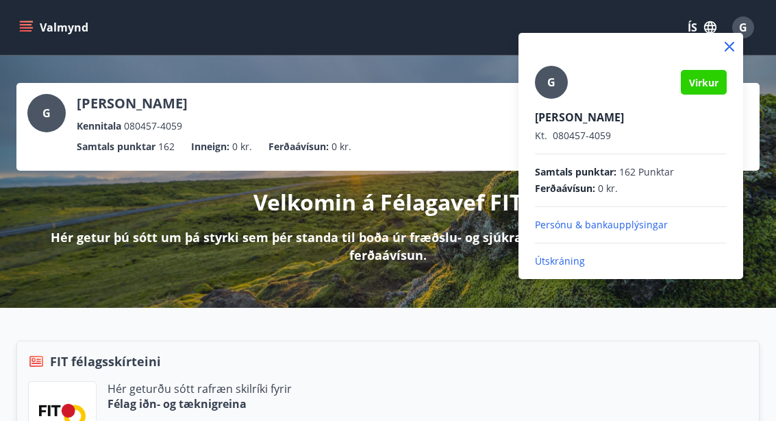
click at [452, 141] on div at bounding box center [388, 210] width 776 height 421
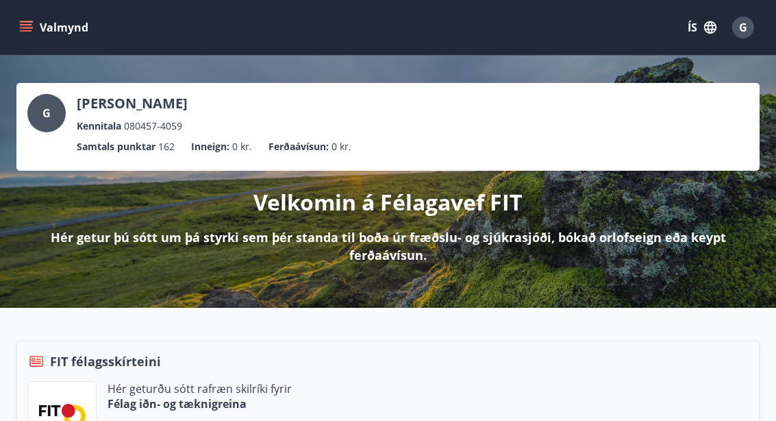
click at [71, 26] on button "Valmynd" at bounding box center [54, 27] width 77 height 25
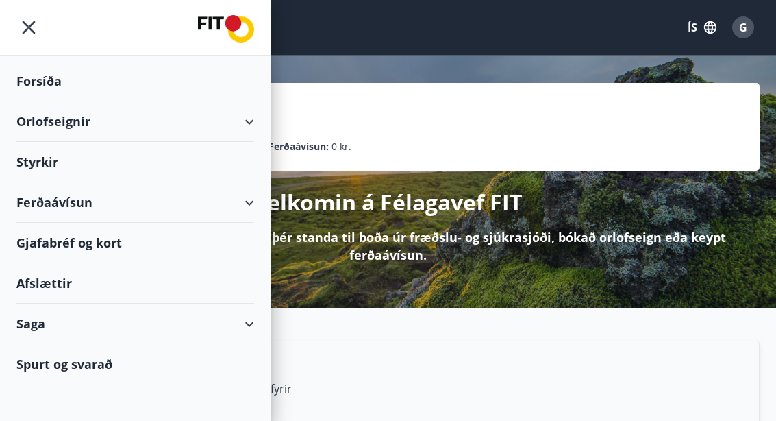
click at [253, 125] on div "Orlofseignir" at bounding box center [135, 121] width 238 height 40
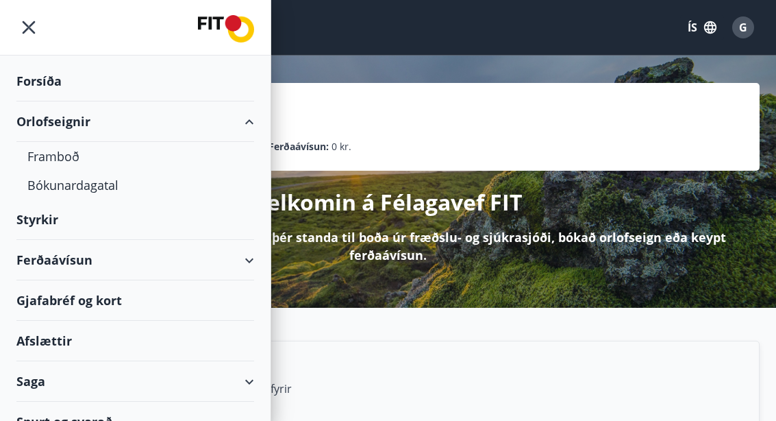
click at [111, 189] on div "Bókunardagatal" at bounding box center [135, 185] width 216 height 29
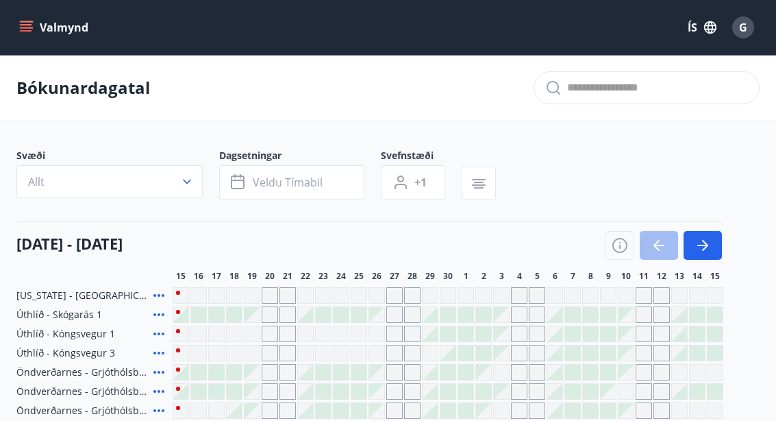
click at [749, 32] on div "G" at bounding box center [743, 27] width 22 height 22
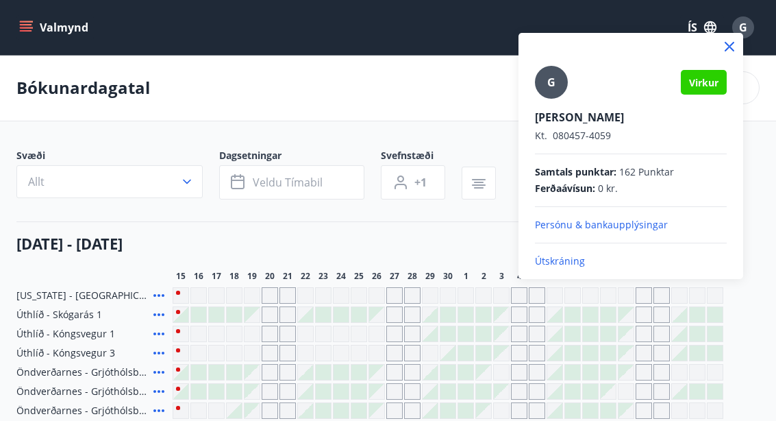
click at [562, 265] on p "Útskráning" at bounding box center [631, 261] width 192 height 14
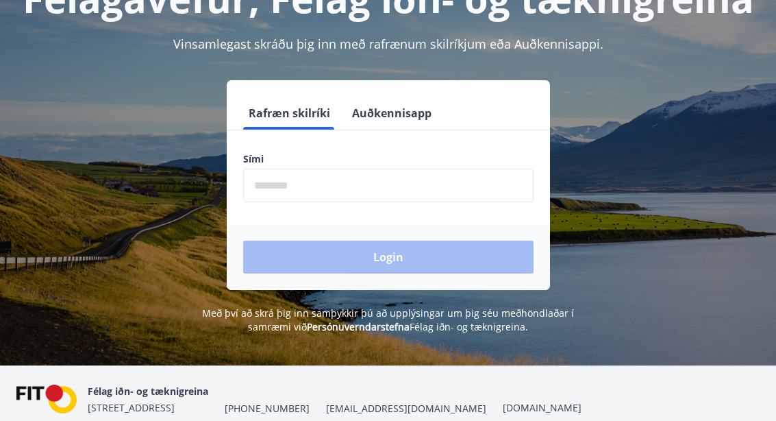
scroll to position [170, 0]
